Goal: Task Accomplishment & Management: Use online tool/utility

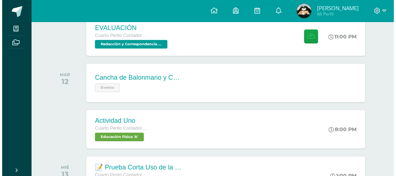
scroll to position [231, 0]
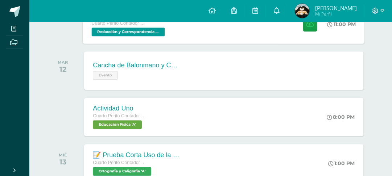
click at [344, 43] on div "11:00 PM" at bounding box center [345, 24] width 39 height 39
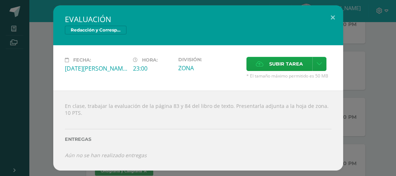
scroll to position [17, 0]
click at [262, 57] on label "Subir tarea" at bounding box center [279, 64] width 66 height 14
click at [0, 0] on input "Subir tarea" at bounding box center [0, 0] width 0 height 0
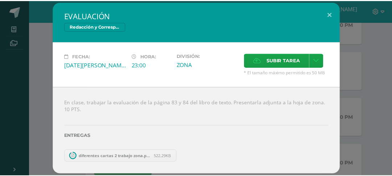
scroll to position [8, 0]
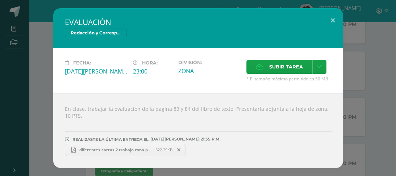
click at [124, 151] on span "diferentes cartas 2 trabajo zona.pdf_20250811_212200_0000.pdf" at bounding box center [116, 149] width 80 height 5
click at [348, 80] on div "EVALUACIÓN Redacción y Correspondencia Mercantil Fecha: [DATE][PERSON_NAME] Hor…" at bounding box center [198, 88] width 390 height 160
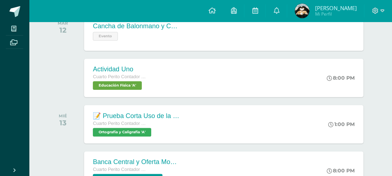
scroll to position [268, 0]
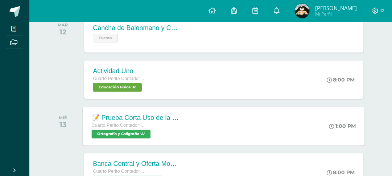
click at [198, 145] on div "📝 Prueba Corta Uso de la R y RR Uso de la X, [GEOGRAPHIC_DATA] y [GEOGRAPHIC_DA…" at bounding box center [223, 125] width 281 height 39
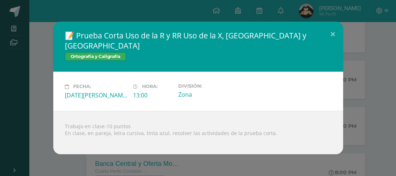
click at [391, 88] on div "📝 Prueba Corta Uso de la R y RR Uso de la X, [GEOGRAPHIC_DATA] y [GEOGRAPHIC_DA…" at bounding box center [198, 88] width 396 height 176
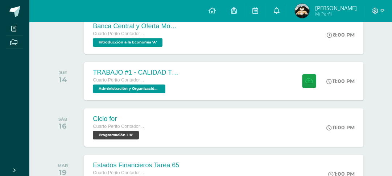
scroll to position [402, 0]
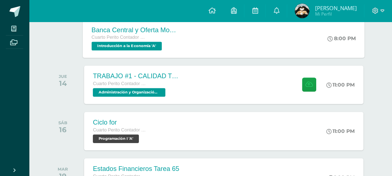
click at [254, 55] on div "Banca Central y Oferta Monetaria. Cuarto Perito Contador con Orientación en Com…" at bounding box center [223, 38] width 281 height 39
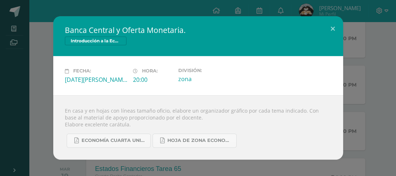
click at [391, 43] on div "Banca Central y Oferta Monetaria. Introducción a la Economía Fecha: [DATE][PERS…" at bounding box center [198, 88] width 396 height 176
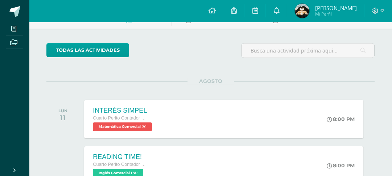
scroll to position [22, 0]
